Goal: Task Accomplishment & Management: Complete application form

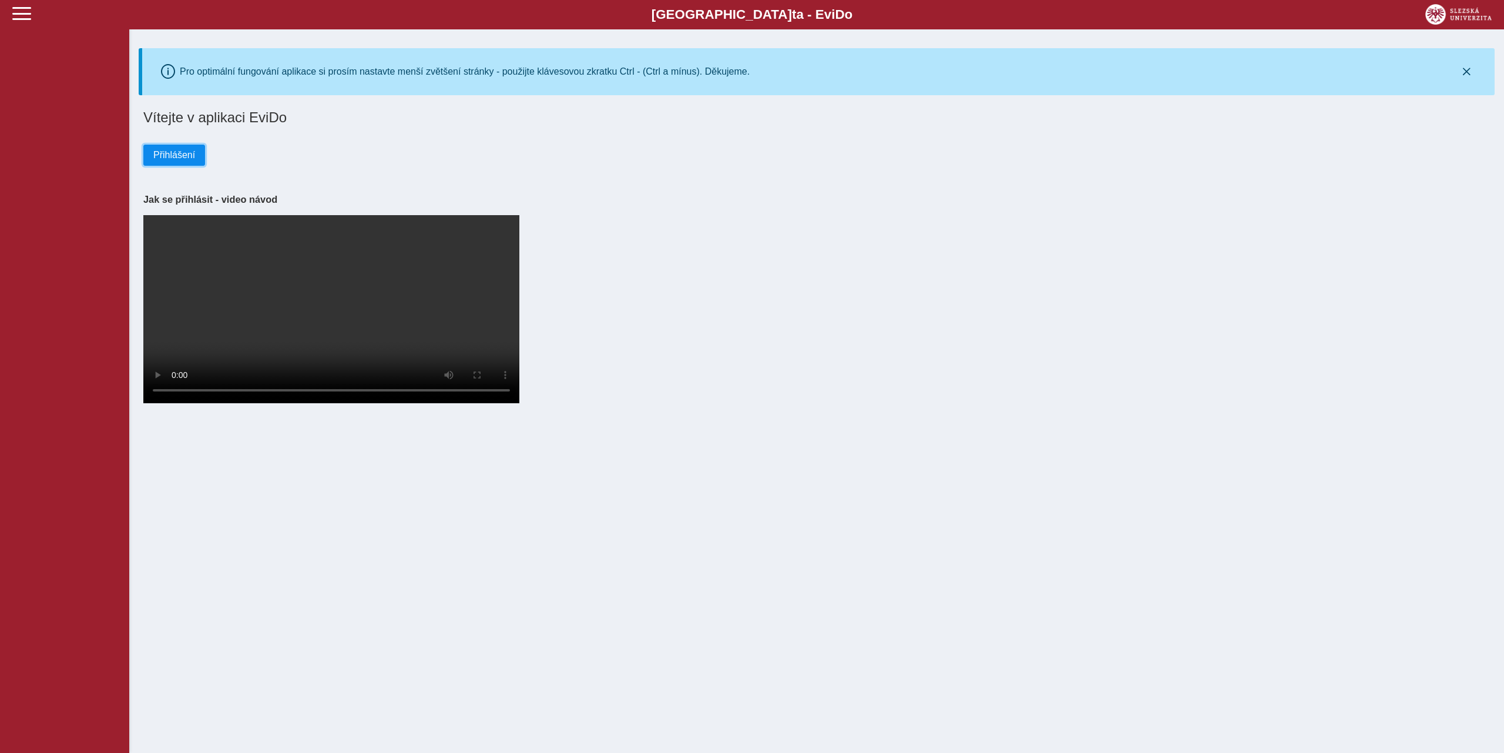
click at [183, 160] on span "Přihlášení" at bounding box center [174, 155] width 42 height 11
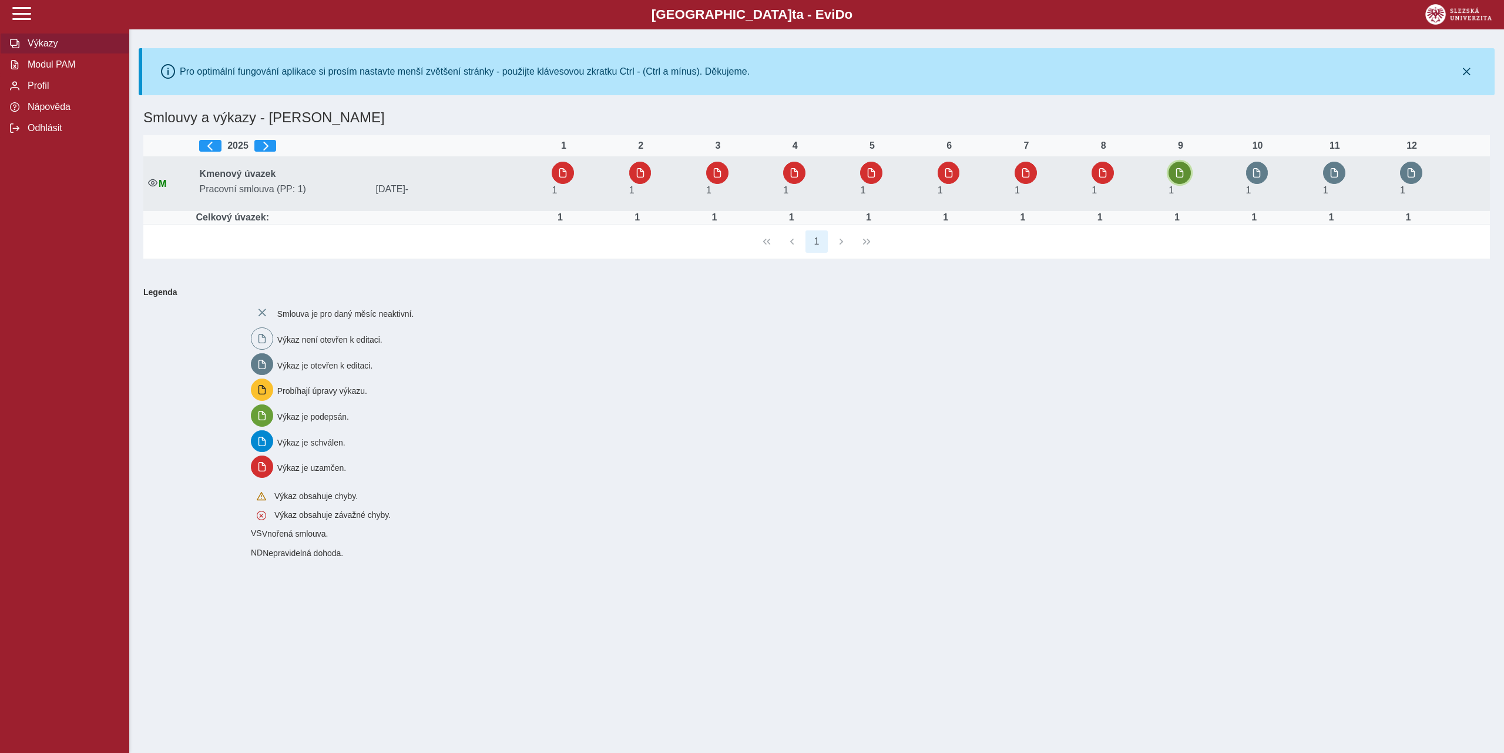
click at [1182, 176] on span "button" at bounding box center [1179, 172] width 9 height 9
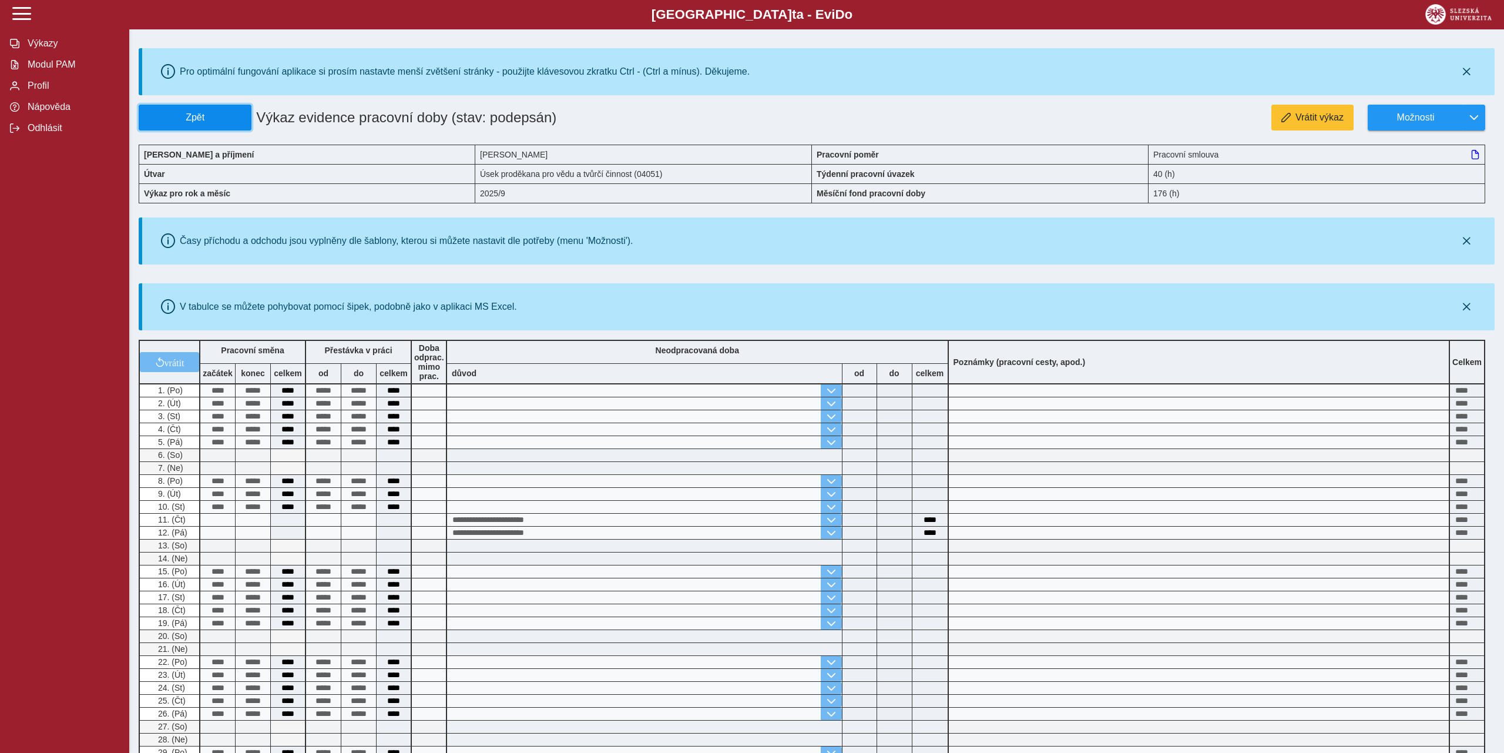
click at [218, 119] on span "Zpět" at bounding box center [195, 117] width 102 height 11
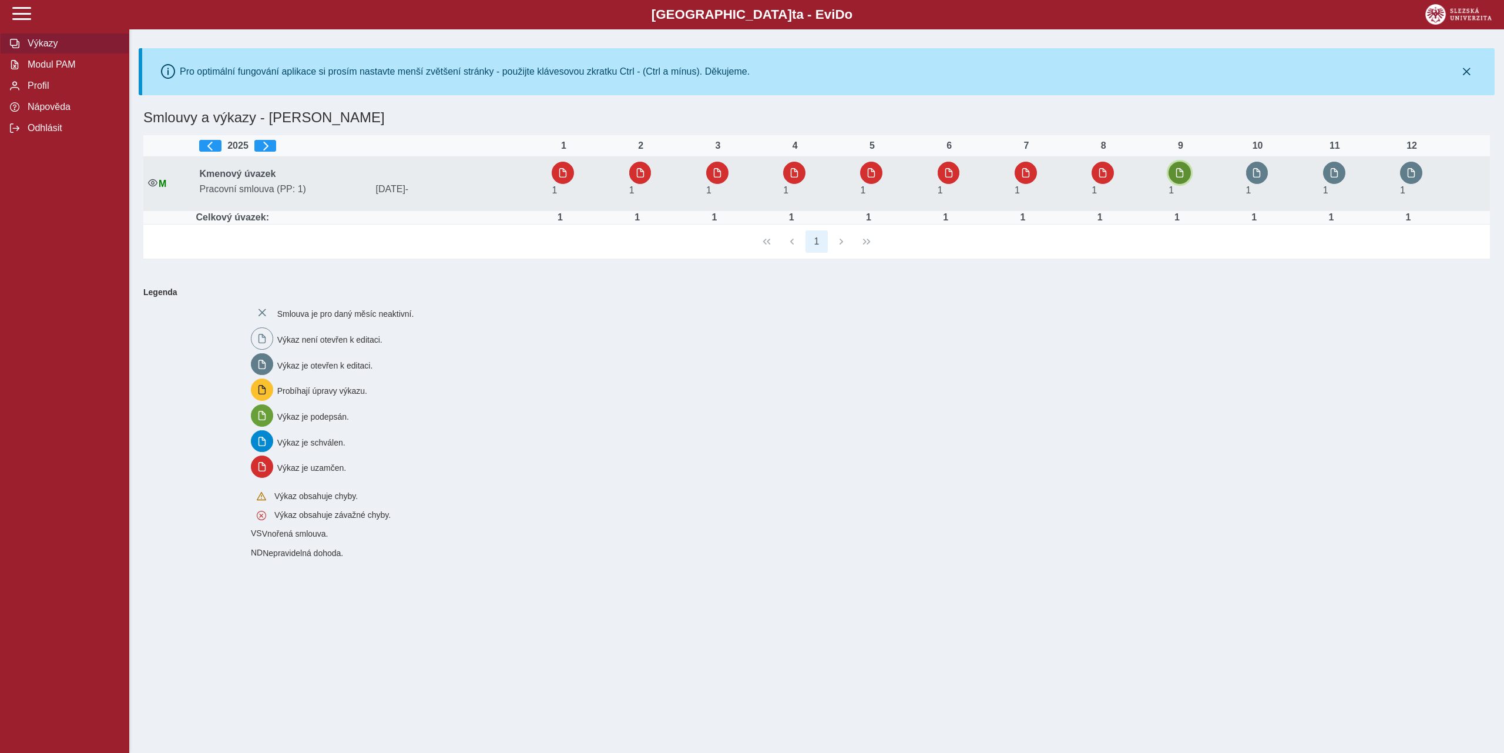
click at [1185, 170] on span "button" at bounding box center [1179, 172] width 9 height 9
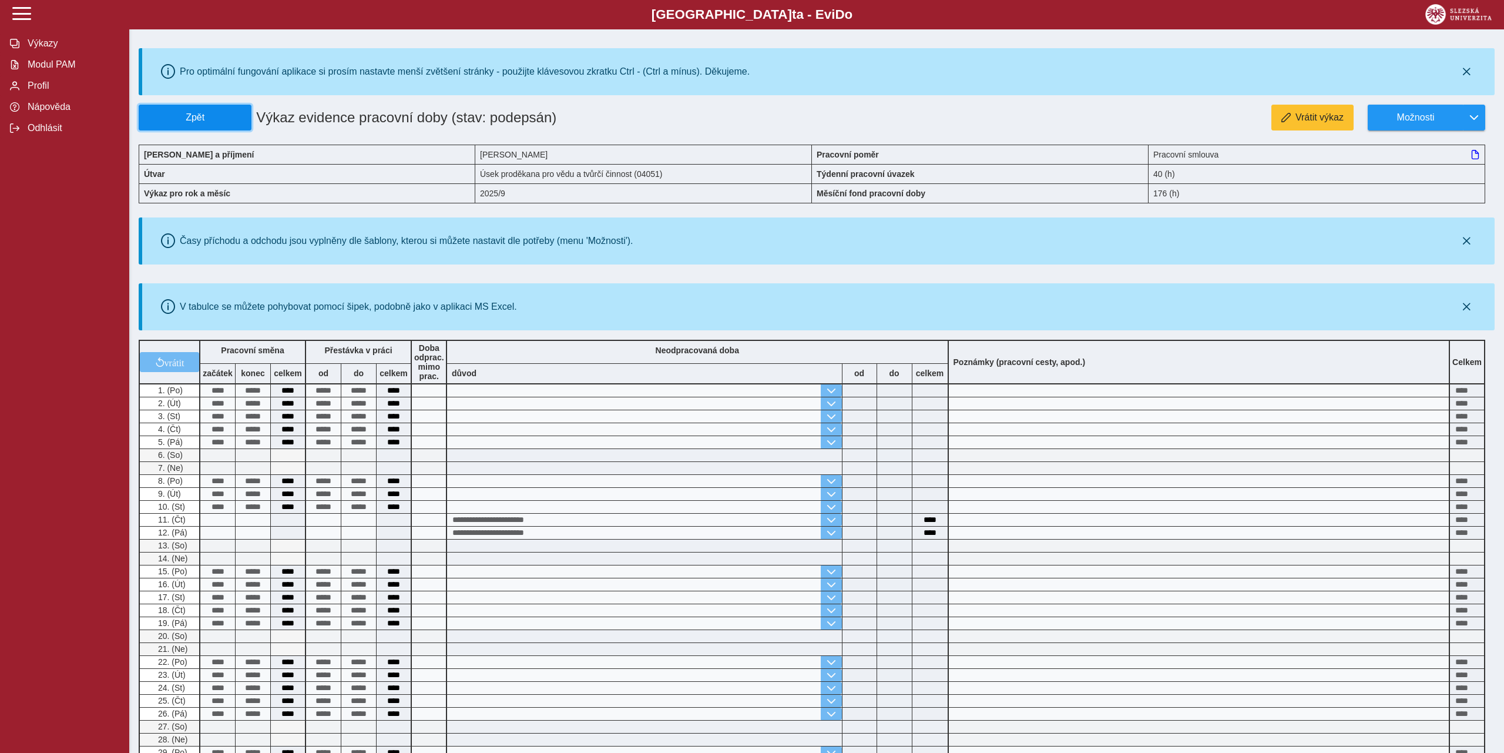
click at [213, 117] on span "Zpět" at bounding box center [195, 117] width 102 height 11
